Goal: Transaction & Acquisition: Obtain resource

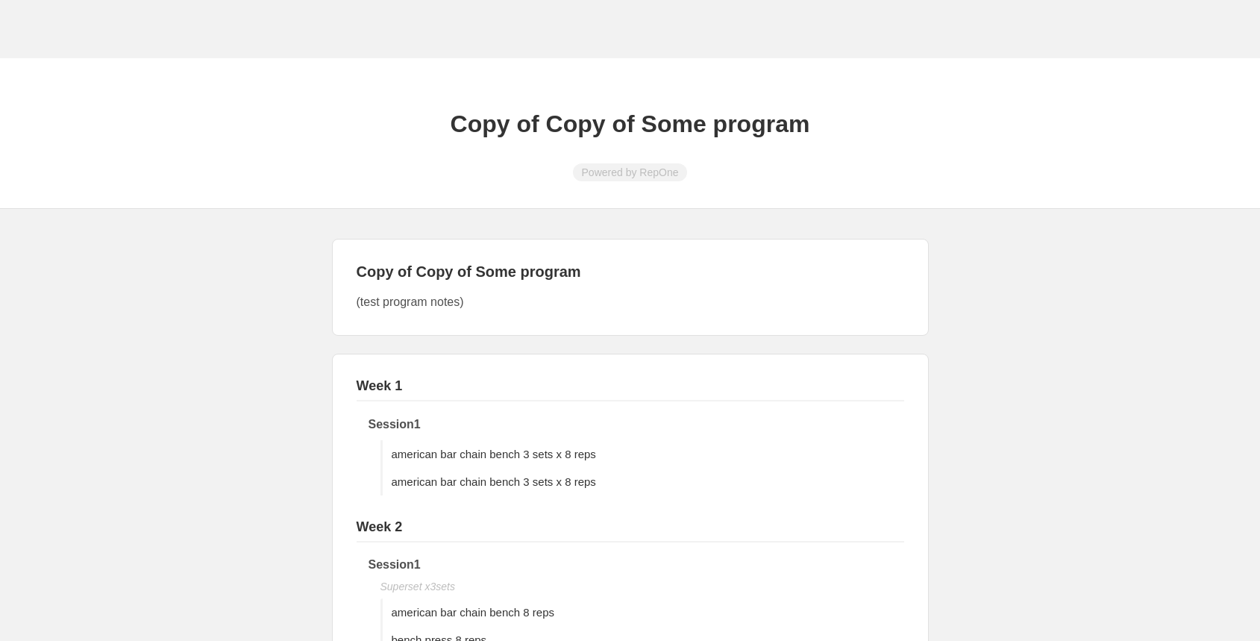
click at [601, 167] on span "Powered by RepOne" at bounding box center [630, 172] width 115 height 18
copy span "Powered by RepOne"
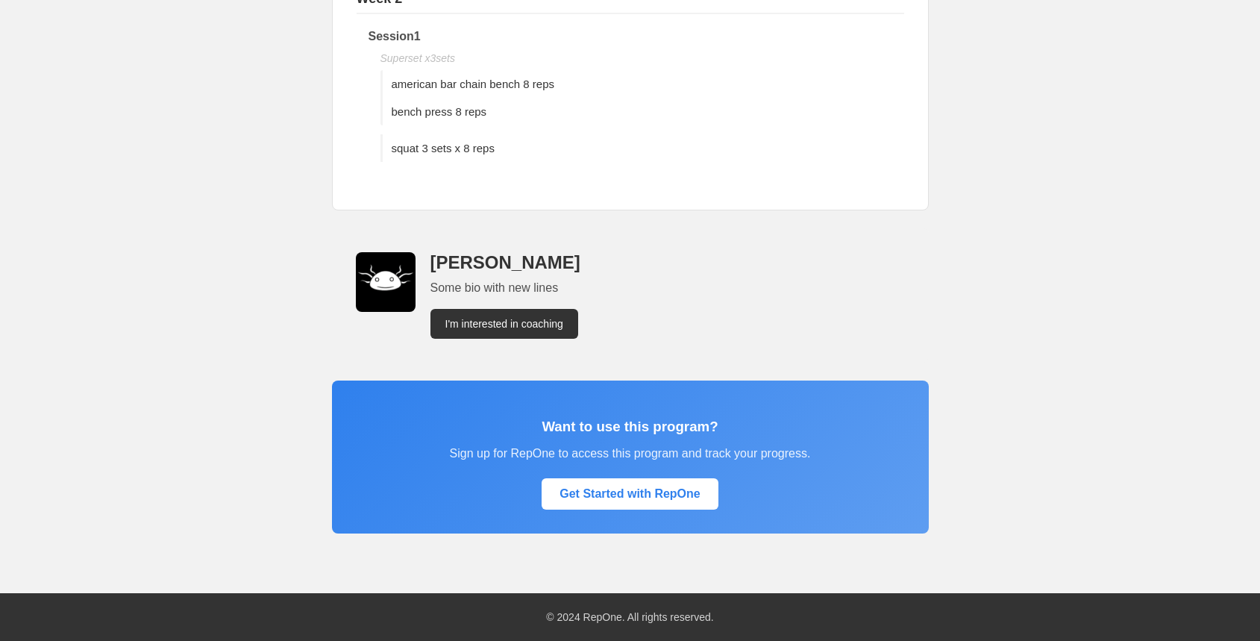
click at [554, 421] on h3 "Want to use this program?" at bounding box center [630, 426] width 549 height 16
copy h3 "Want to use this program?"
click at [309, 367] on div "Copy of Copy of Some program Powered by RepOne Copy of Copy of Some program (te…" at bounding box center [630, 85] width 1260 height 1111
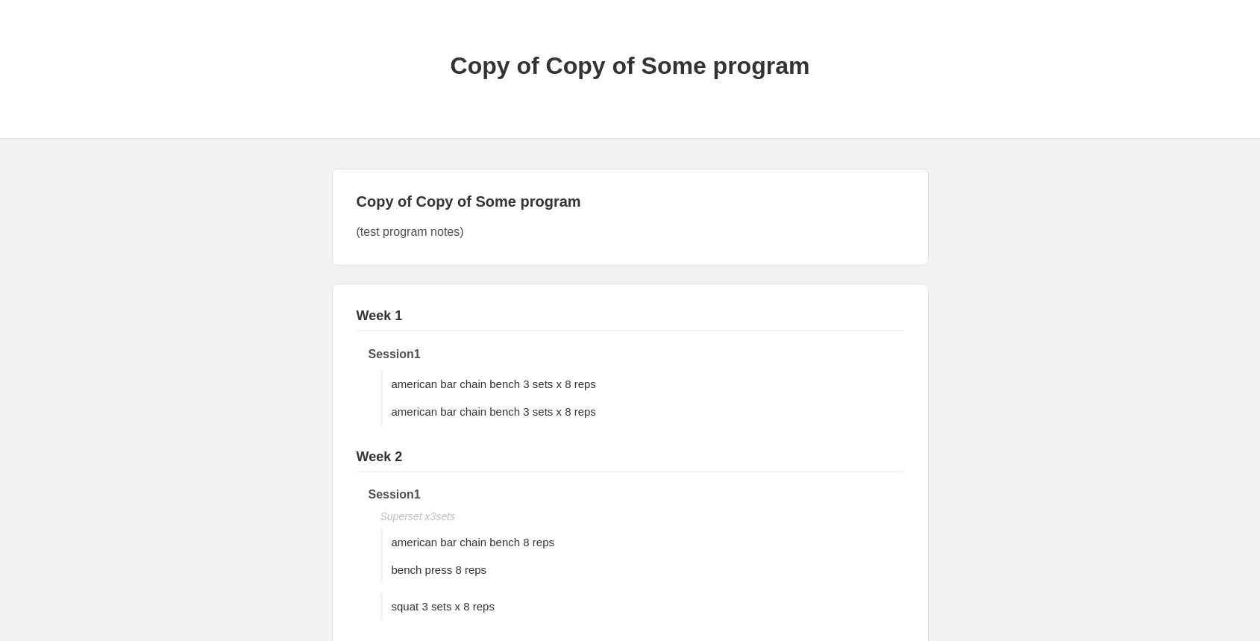
scroll to position [516, 0]
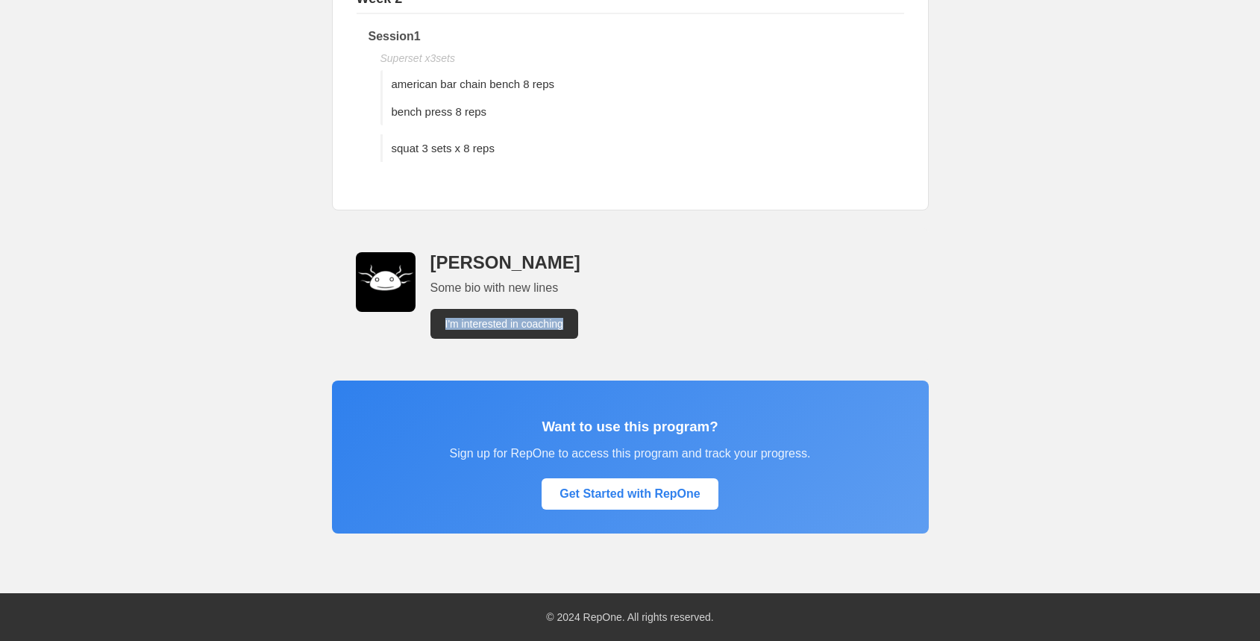
drag, startPoint x: 589, startPoint y: 287, endPoint x: 585, endPoint y: 327, distance: 40.5
click at [586, 328] on div "[PERSON_NAME] Some bio with new lines I'm interested in coaching" at bounding box center [667, 295] width 474 height 87
copy div "I'm interested in coaching"
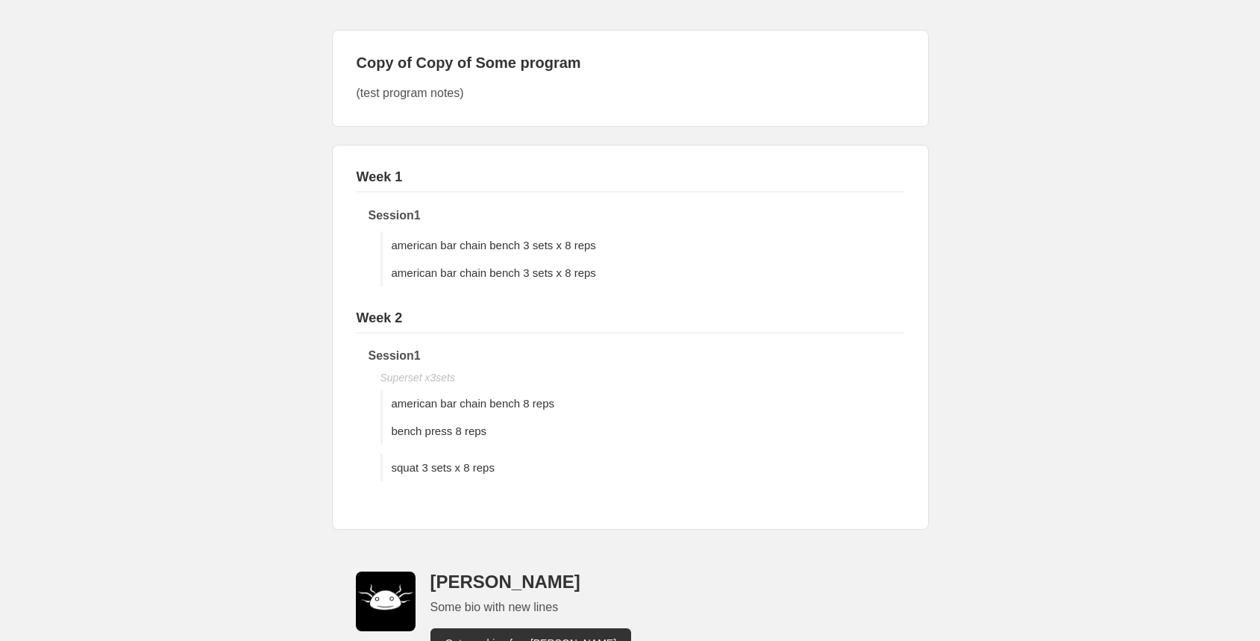
scroll to position [363, 0]
